Goal: Task Accomplishment & Management: Use online tool/utility

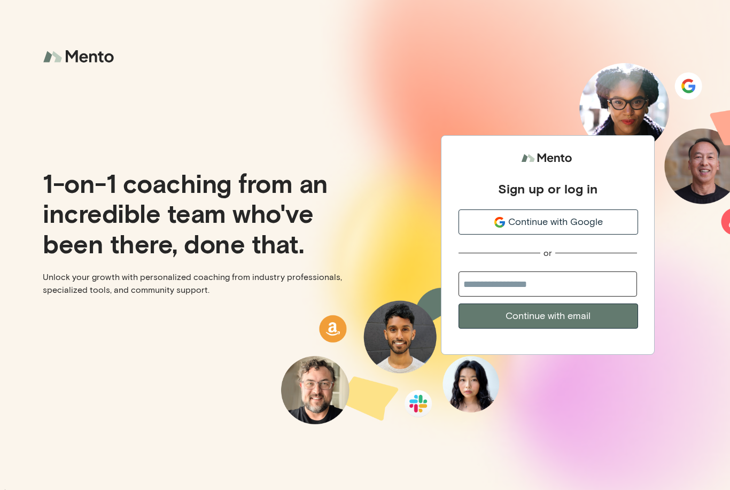
click at [605, 229] on div "Continue with Google" at bounding box center [548, 222] width 178 height 14
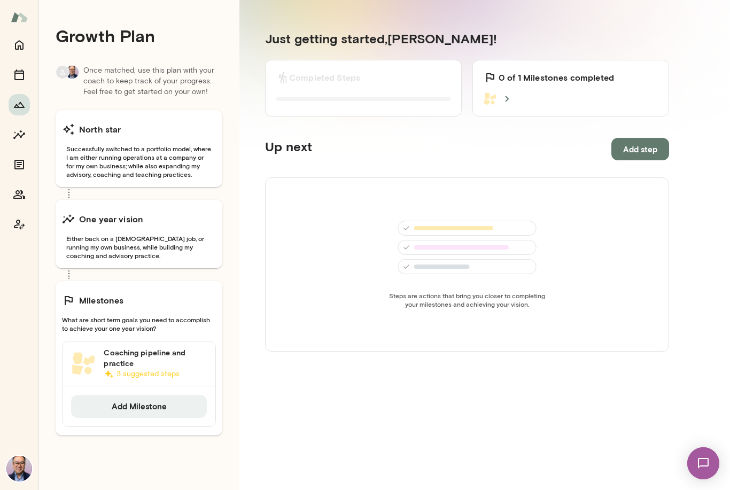
click at [546, 289] on div "Steps are actions that bring you closer to completing your milestones and achie…" at bounding box center [467, 264] width 404 height 174
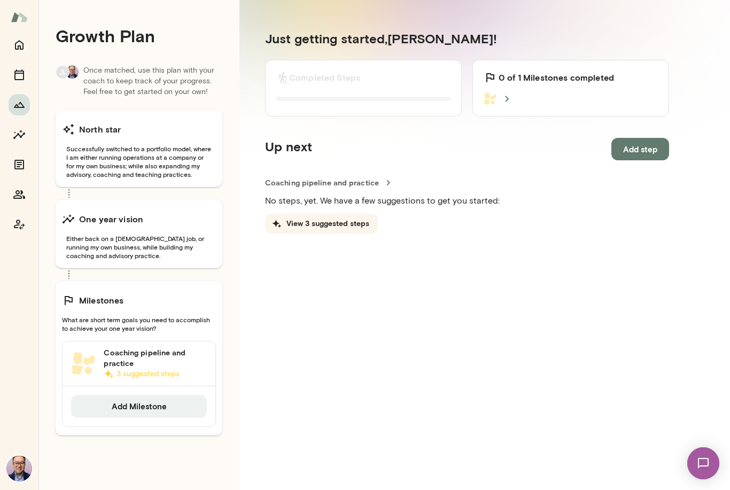
scroll to position [20, 0]
click at [19, 224] on icon "Coach app" at bounding box center [19, 224] width 13 height 13
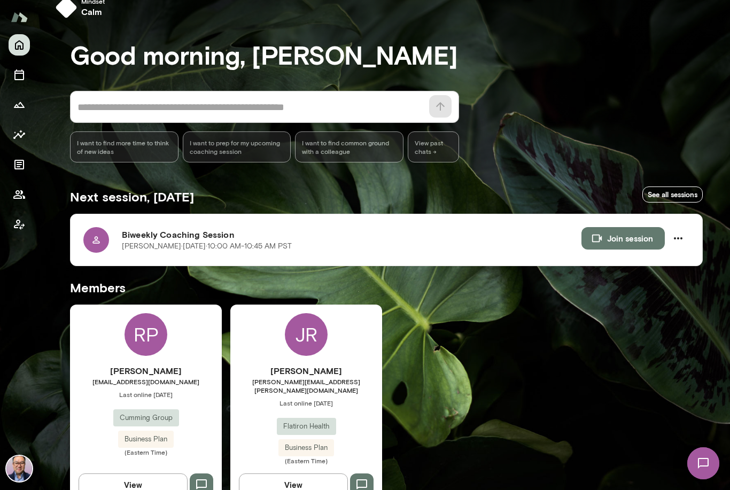
click at [361, 374] on h6 "[PERSON_NAME]" at bounding box center [306, 370] width 152 height 13
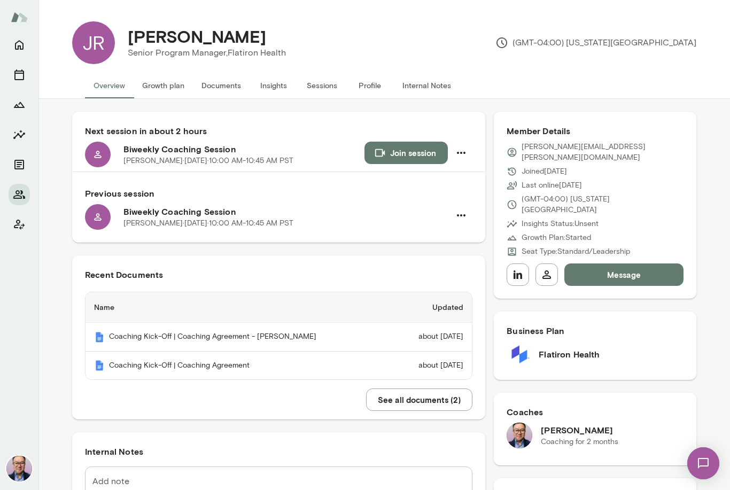
click at [152, 92] on button "Growth plan" at bounding box center [163, 86] width 59 height 26
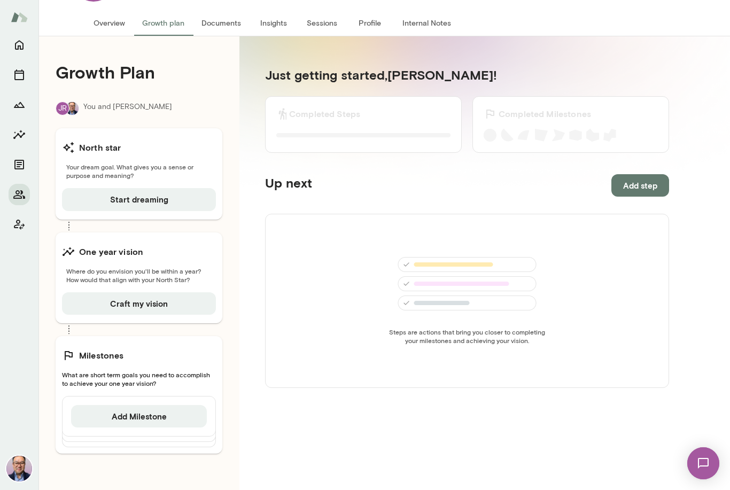
scroll to position [63, 0]
click at [112, 194] on button "Start dreaming" at bounding box center [139, 198] width 154 height 22
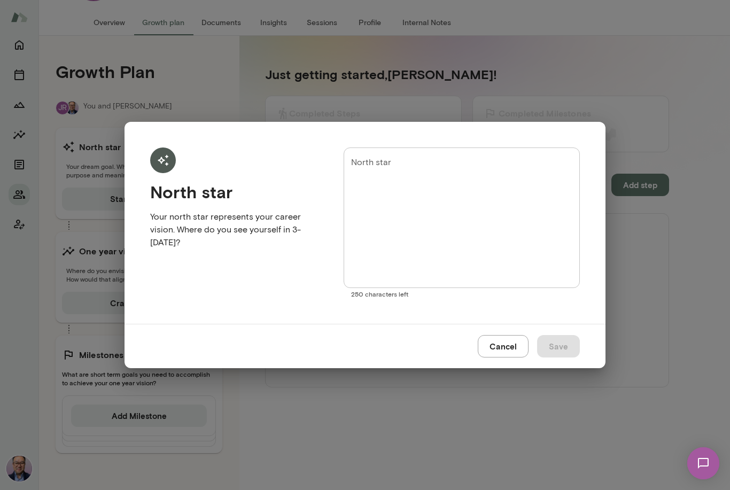
click at [410, 436] on div "North star Your north star represents your career vision. Where do you see your…" at bounding box center [365, 245] width 730 height 490
click at [518, 349] on button "Cancel" at bounding box center [503, 346] width 51 height 22
